Goal: Transaction & Acquisition: Purchase product/service

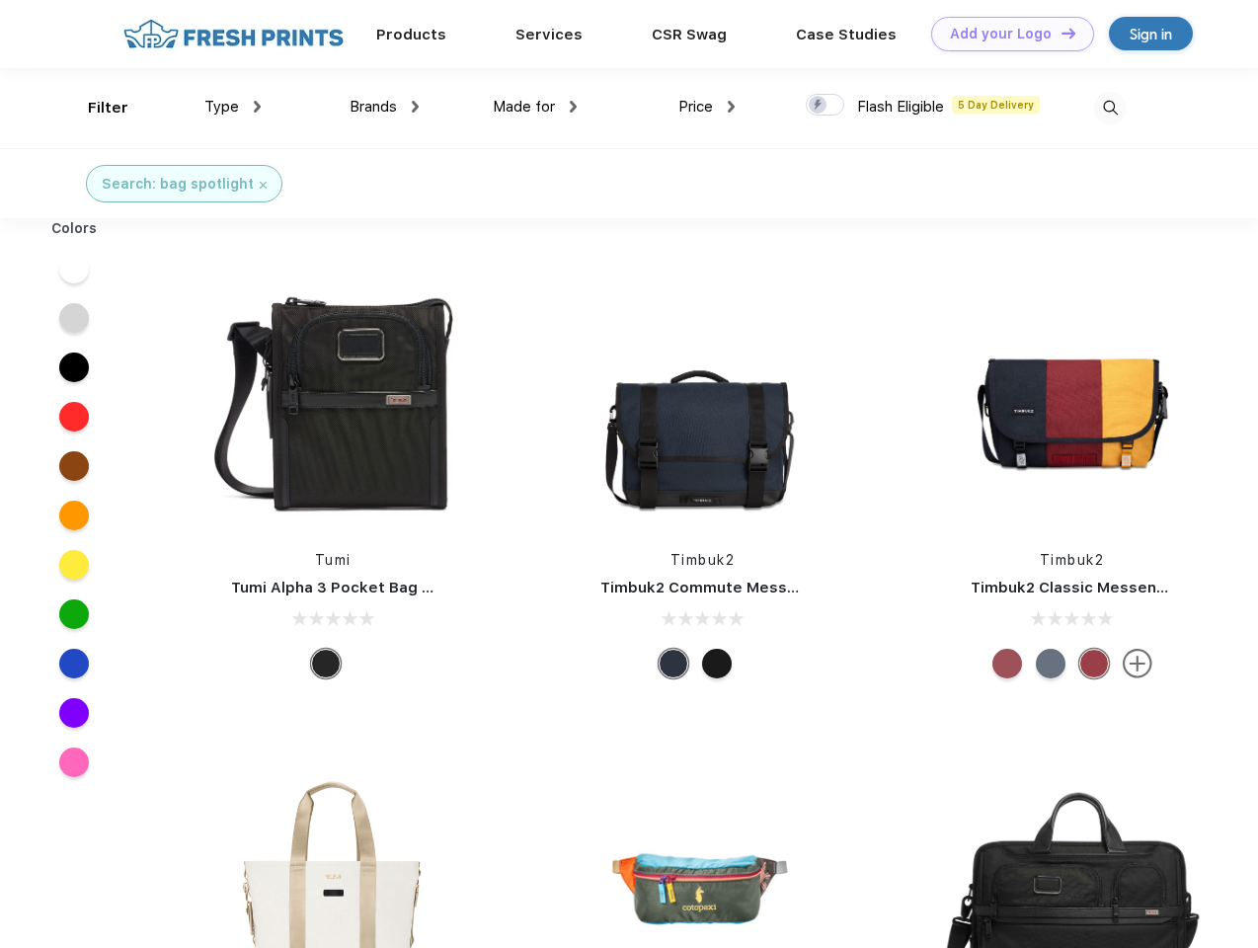
click at [1005, 34] on link "Add your Logo Design Tool" at bounding box center [1012, 34] width 163 height 35
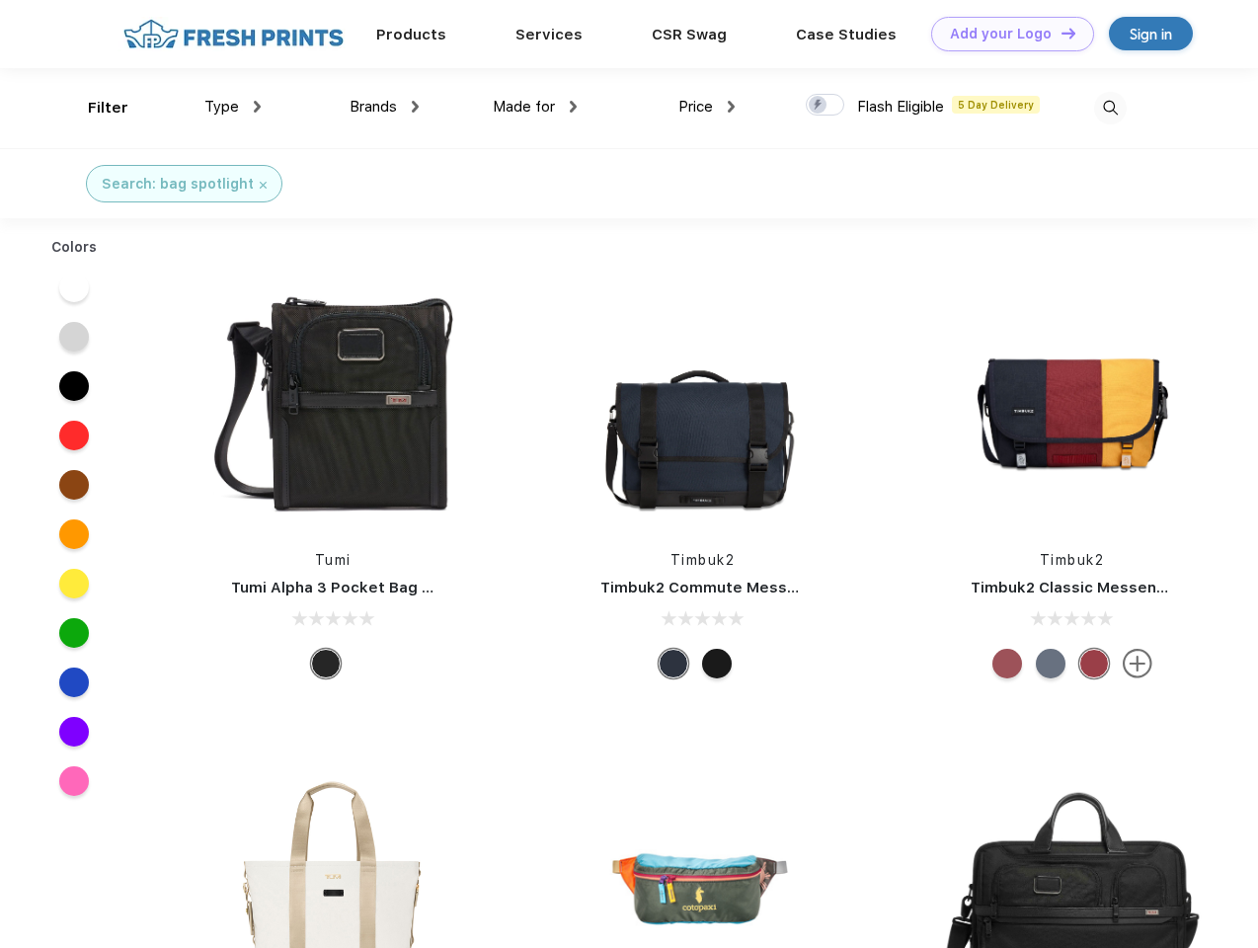
click at [0, 0] on div "Design Tool" at bounding box center [0, 0] width 0 height 0
click at [1059, 33] on link "Add your Logo Design Tool" at bounding box center [1012, 34] width 163 height 35
click at [95, 108] on div "Filter" at bounding box center [108, 108] width 40 height 23
click at [233, 107] on span "Type" at bounding box center [221, 107] width 35 height 18
click at [384, 107] on span "Brands" at bounding box center [372, 107] width 47 height 18
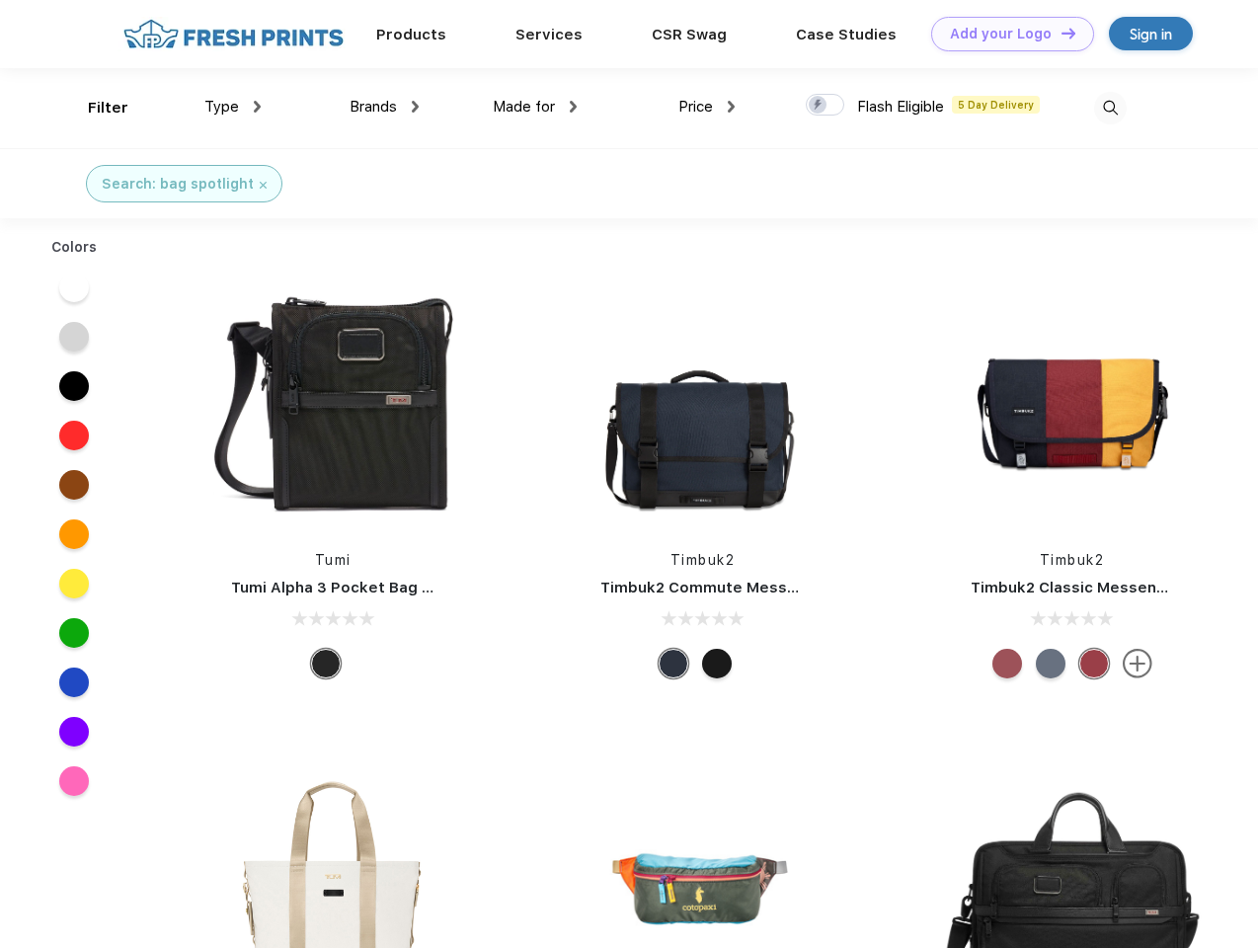
click at [535, 107] on span "Made for" at bounding box center [524, 107] width 62 height 18
click at [707, 107] on span "Price" at bounding box center [695, 107] width 35 height 18
click at [825, 106] on div at bounding box center [824, 105] width 38 height 22
click at [818, 106] on input "checkbox" at bounding box center [811, 99] width 13 height 13
click at [1109, 108] on img at bounding box center [1110, 108] width 33 height 33
